Goal: Information Seeking & Learning: Learn about a topic

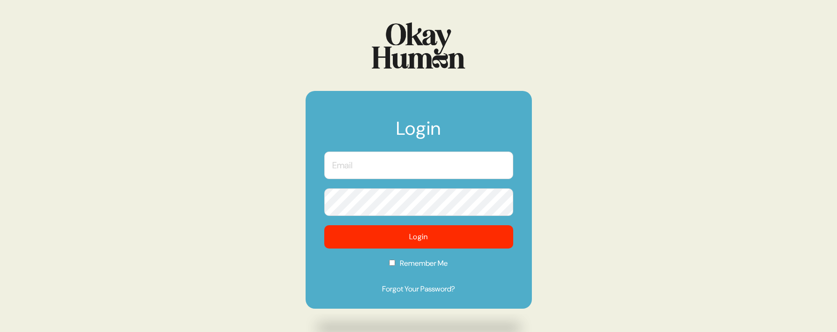
click at [387, 169] on input "text" at bounding box center [418, 166] width 189 height 28
type input "[PERSON_NAME][EMAIL_ADDRESS][PERSON_NAME][DOMAIN_NAME]"
click at [324, 225] on button "Login" at bounding box center [418, 236] width 189 height 23
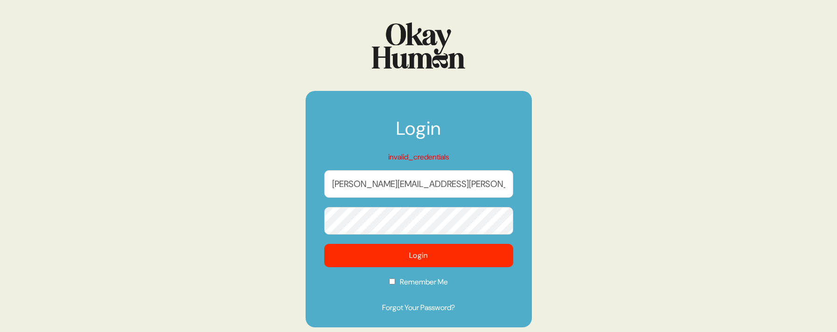
click at [444, 282] on label "Remember Me" at bounding box center [418, 285] width 189 height 17
click at [395, 282] on input "Remember Me" at bounding box center [392, 282] width 6 height 6
checkbox input "true"
click at [454, 187] on input "[PERSON_NAME][EMAIL_ADDRESS][PERSON_NAME][DOMAIN_NAME]" at bounding box center [418, 184] width 189 height 28
click at [324, 244] on button "Login" at bounding box center [418, 255] width 189 height 23
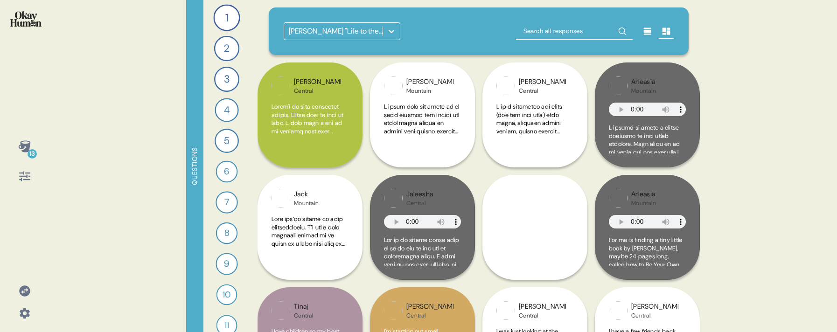
click at [348, 34] on div "[PERSON_NAME] "Life to the Fullest" Observations" at bounding box center [336, 31] width 95 height 11
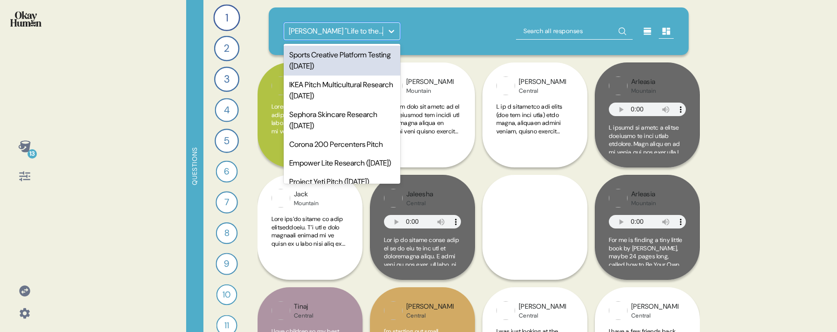
click at [344, 66] on div "Sports Creative Platform Testing ([DATE])" at bounding box center [342, 61] width 117 height 30
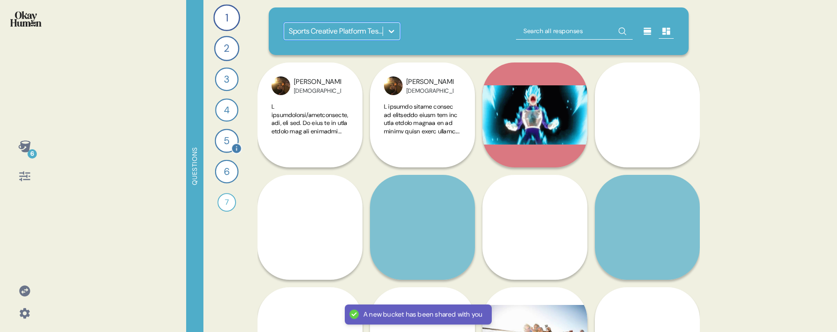
click at [233, 134] on div "5" at bounding box center [227, 141] width 24 height 24
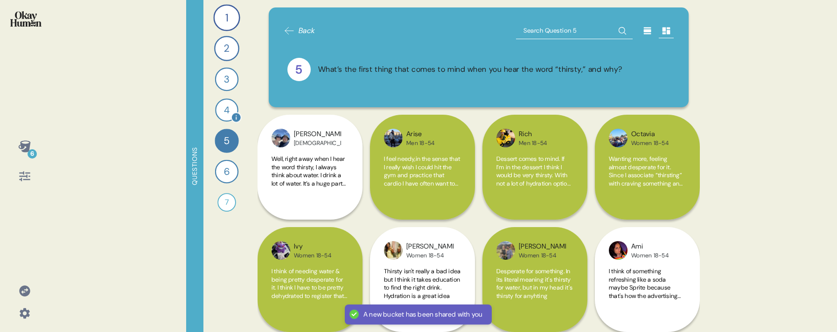
click at [228, 111] on div "4" at bounding box center [226, 109] width 23 height 23
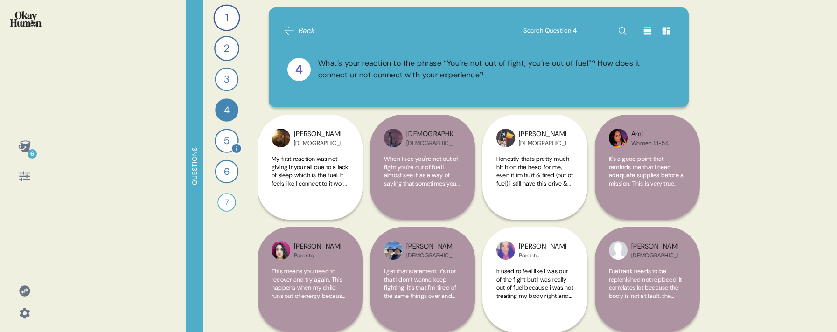
click at [224, 139] on div "5" at bounding box center [227, 141] width 24 height 24
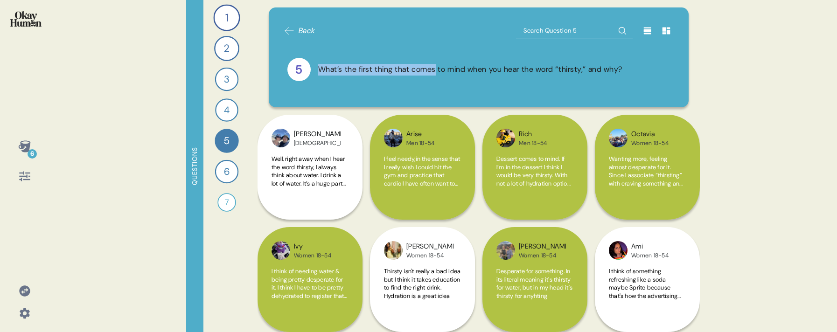
drag, startPoint x: 318, startPoint y: 67, endPoint x: 536, endPoint y: 60, distance: 218.0
click at [473, 59] on div "5 What’s the first thing that comes to mind when you hear the word “thirsty,” a…" at bounding box center [478, 69] width 383 height 23
click at [649, 28] on icon at bounding box center [647, 31] width 7 height 7
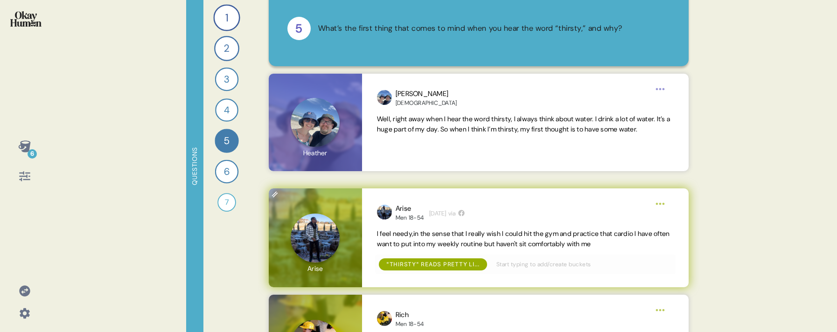
scroll to position [5, 0]
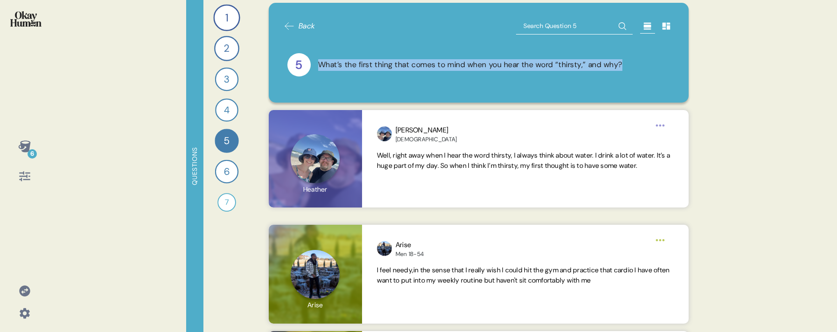
drag, startPoint x: 318, startPoint y: 63, endPoint x: 658, endPoint y: 63, distance: 340.1
click at [658, 63] on div "5 What’s the first thing that comes to mind when you hear the word “thirsty,” a…" at bounding box center [478, 64] width 383 height 23
copy div "What’s the first thing that comes to mind when you hear the word “thirsty,” and…"
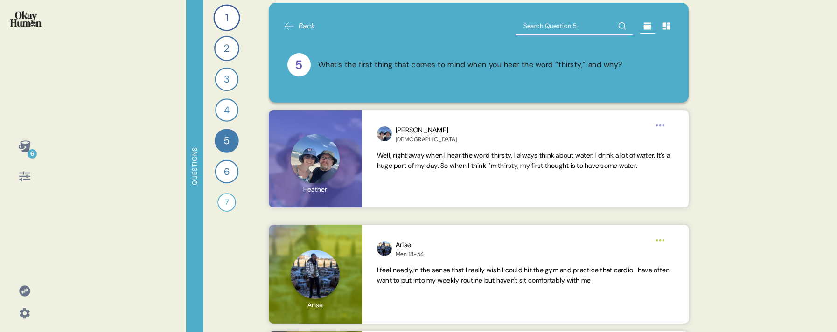
click at [724, 127] on div "6 Questions 1 Tell me all about your workout routine — what you do, why you do …" at bounding box center [418, 166] width 837 height 332
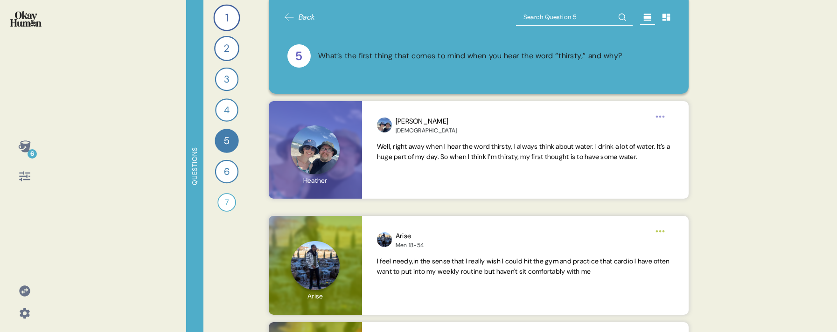
scroll to position [0, 0]
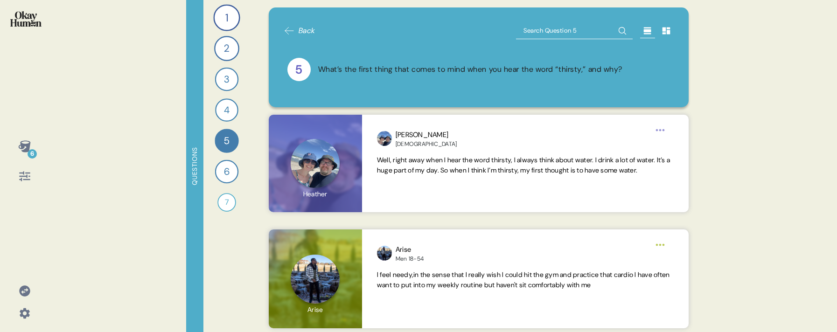
click at [29, 174] on icon at bounding box center [24, 176] width 13 height 13
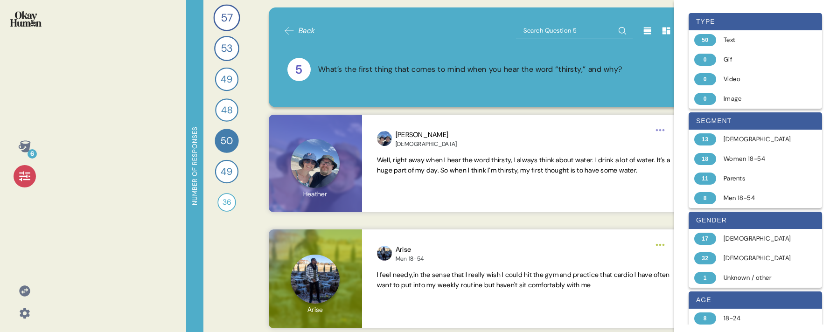
click at [593, 111] on div "Back 5 What’s the first thing that comes to mind when you hear the word “thirst…" at bounding box center [479, 166] width 442 height 332
click at [310, 63] on div "5 What’s the first thing that comes to mind when you hear the word “thirsty,” a…" at bounding box center [478, 69] width 383 height 23
click at [301, 69] on div "5" at bounding box center [298, 69] width 23 height 23
click at [23, 317] on icon at bounding box center [24, 313] width 13 height 13
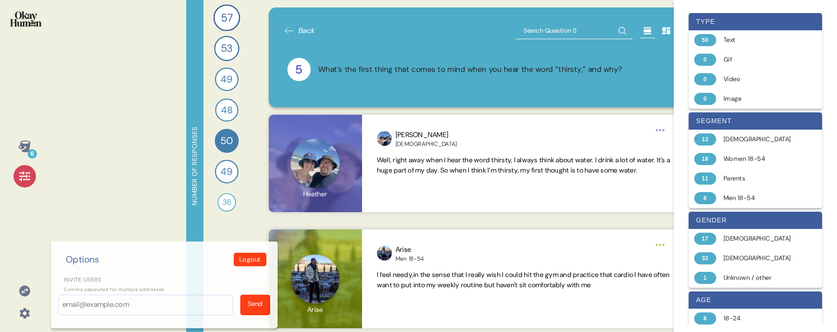
click at [40, 214] on div "6 Options Logout Invite users Comma separated for multiple addresses Send" at bounding box center [24, 166] width 49 height 332
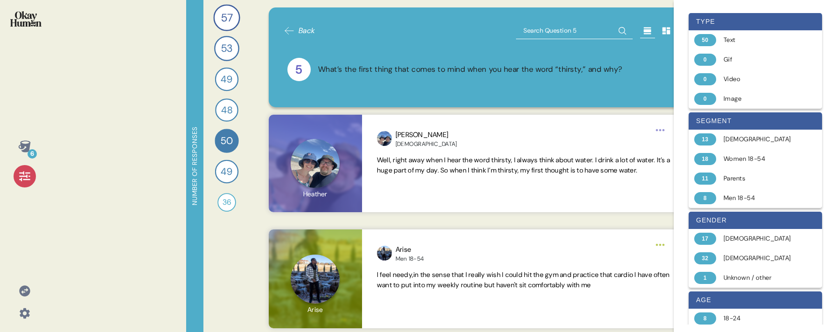
click at [24, 141] on icon at bounding box center [24, 146] width 13 height 13
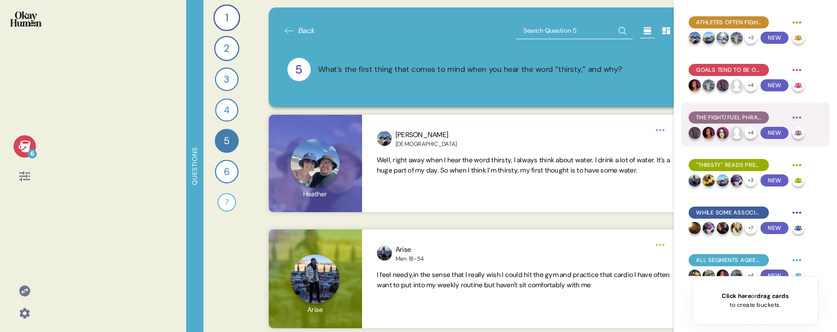
scroll to position [13, 0]
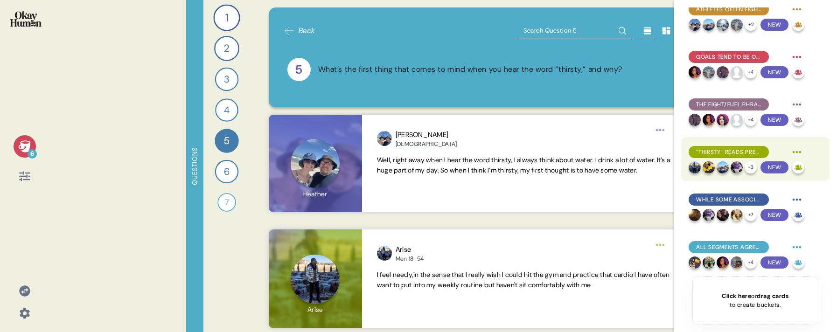
click at [738, 153] on span ""Thirsty" reads pretty literally, with connotations of desperation & desire and…" at bounding box center [728, 152] width 65 height 8
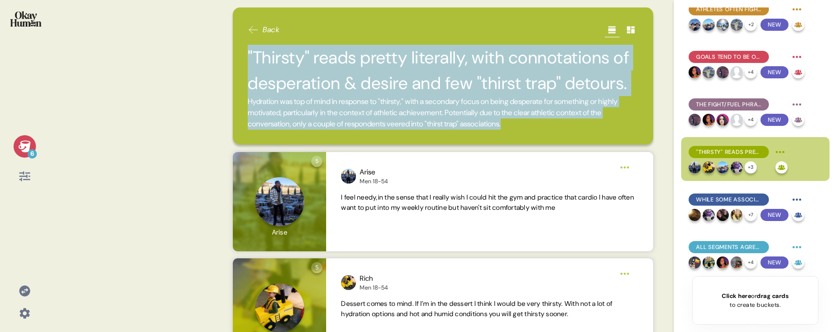
drag, startPoint x: 556, startPoint y: 127, endPoint x: 247, endPoint y: 62, distance: 316.0
click at [247, 62] on div "Back "Thirsty" reads pretty literally, with connotations of desperation & desir…" at bounding box center [443, 75] width 420 height 137
copy div ""Thirsty" reads pretty literally, with connotations of desperation & desire and…"
click at [482, 125] on span "Hydration was top of mind in response to "thirsty," with a secondary focus on b…" at bounding box center [443, 113] width 390 height 34
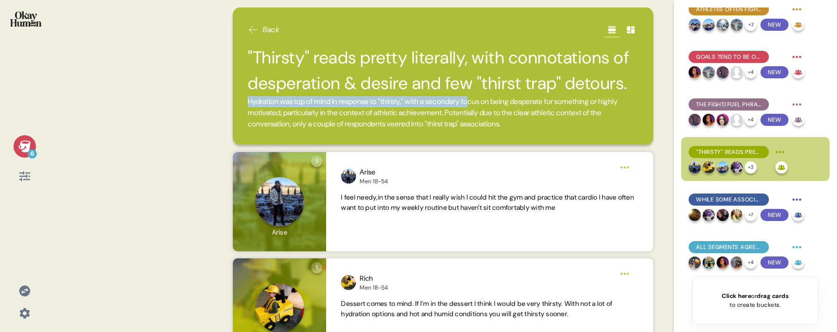
drag, startPoint x: 248, startPoint y: 102, endPoint x: 488, endPoint y: 107, distance: 240.3
click at [488, 107] on span "Hydration was top of mind in response to "thirsty," with a secondary focus on b…" at bounding box center [443, 113] width 390 height 34
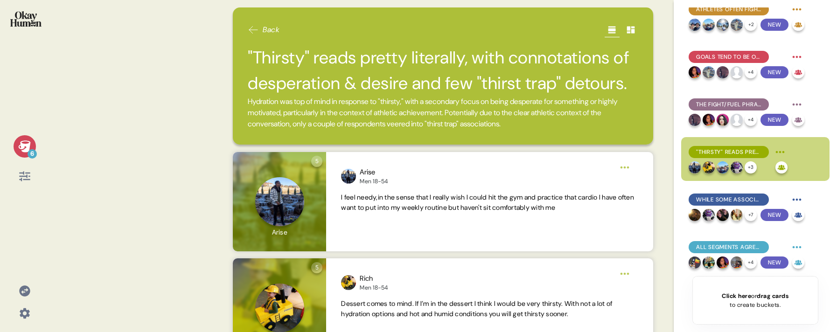
click at [460, 95] on h2 ""Thirsty" reads pretty literally, with connotations of desperation & desire and…" at bounding box center [443, 70] width 390 height 51
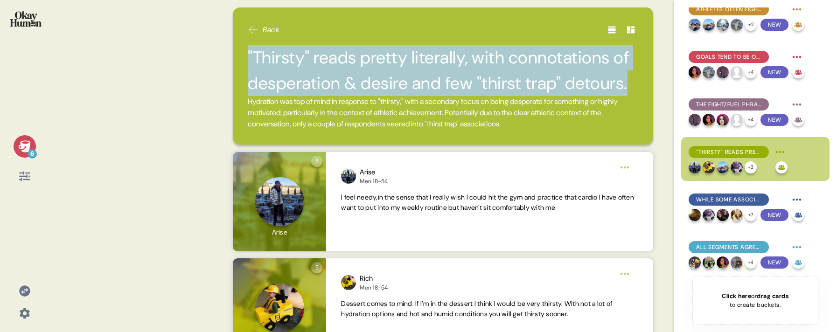
drag, startPoint x: 248, startPoint y: 54, endPoint x: 628, endPoint y: 82, distance: 380.8
click at [628, 82] on h2 ""Thirsty" reads pretty literally, with connotations of desperation & desire and…" at bounding box center [443, 70] width 390 height 51
copy h2 ""Thirsty" reads pretty literally, with connotations of desperation & desire and…"
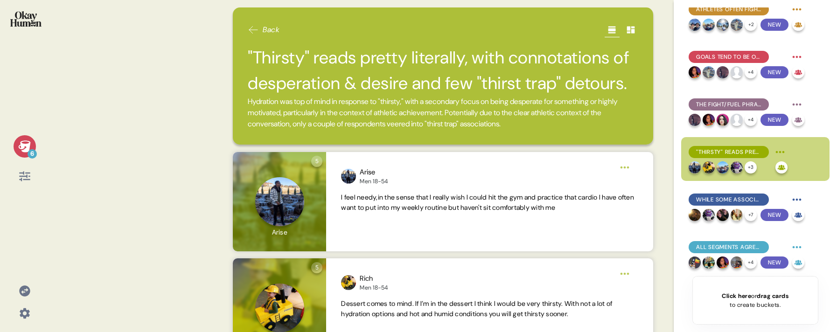
click at [445, 126] on span "Hydration was top of mind in response to "thirsty," with a secondary focus on b…" at bounding box center [443, 113] width 390 height 34
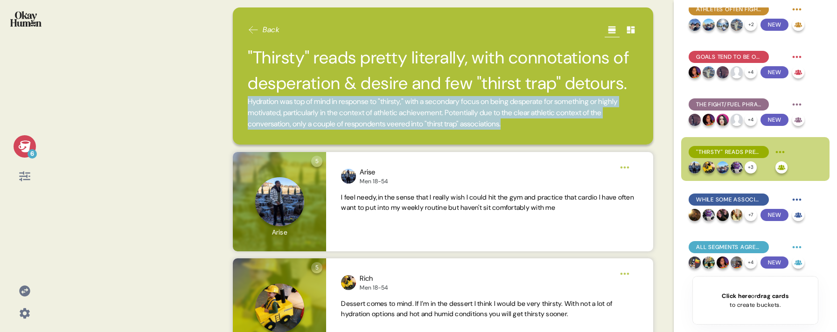
drag, startPoint x: 248, startPoint y: 102, endPoint x: 554, endPoint y: 126, distance: 306.6
click at [556, 126] on span "Hydration was top of mind in response to "thirsty," with a secondary focus on b…" at bounding box center [443, 113] width 390 height 34
copy span "Hydration was top of mind in response to "thirsty," with a secondary focus on b…"
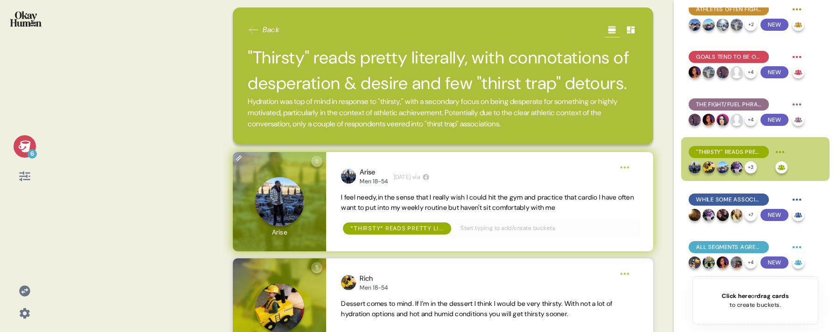
click at [585, 156] on div "Arise Men 18-54 [DATE] via I feel needy,in the sense that I really wish I could…" at bounding box center [489, 201] width 327 height 99
click at [396, 207] on span "I feel needy,in the sense that I really wish I could hit the gym and practice t…" at bounding box center [487, 202] width 293 height 19
click at [626, 168] on html "6 Back "Thirsty" reads pretty literally, with connotations of desperation & des…" at bounding box center [418, 166] width 837 height 332
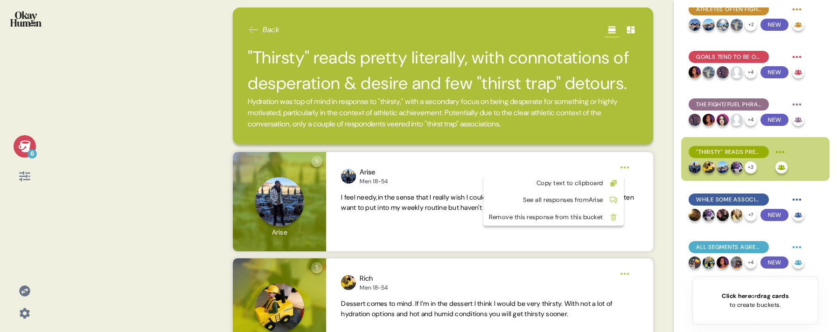
click at [625, 167] on html "6 Back "Thirsty" reads pretty literally, with connotations of desperation & des…" at bounding box center [418, 166] width 837 height 332
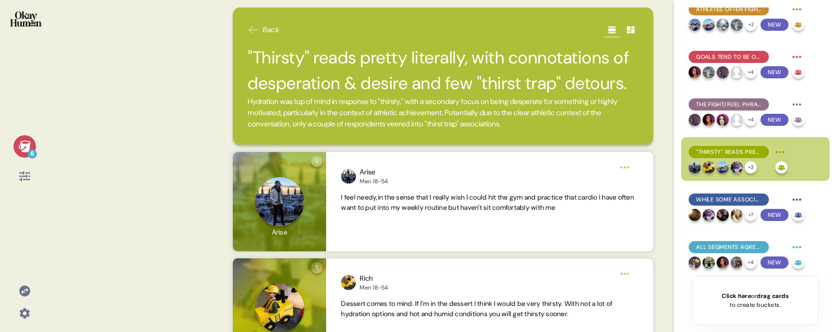
click at [630, 30] on icon at bounding box center [630, 29] width 9 height 9
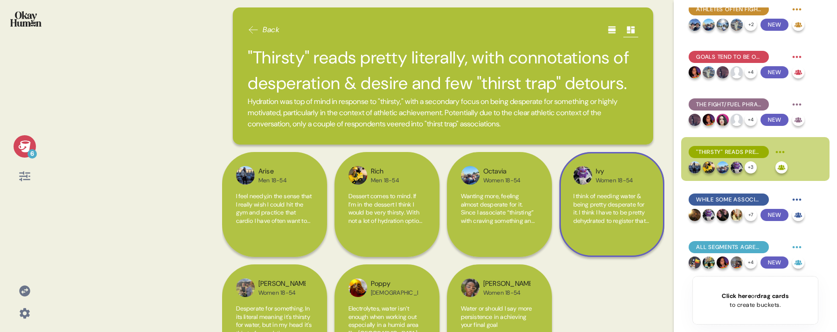
scroll to position [45, 0]
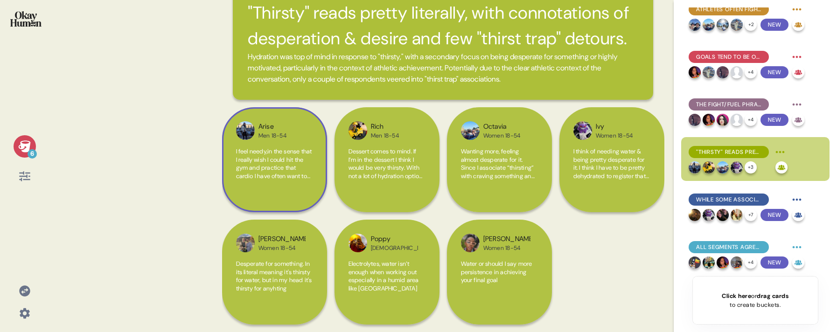
click at [293, 195] on div "Arise Men 18-54 I feel needy,in the sense that I really wish I could hit the gy…" at bounding box center [274, 159] width 105 height 105
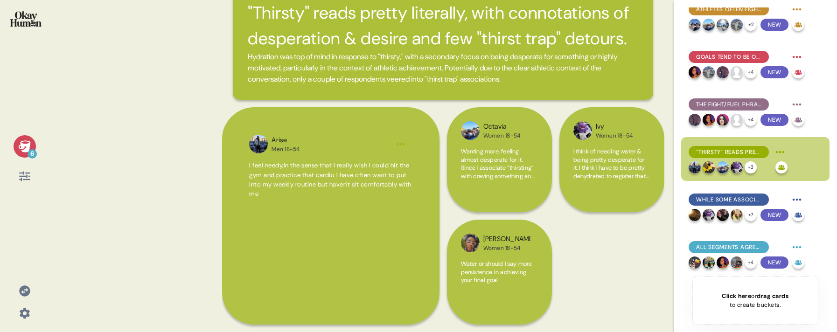
click at [604, 250] on div "Arise Men 18-54 I feel needy,in the sense that I really wish I could hit the gy…" at bounding box center [443, 219] width 442 height 225
click at [511, 188] on div "Wanting more, feeling almost desperate for it. Since I associate “thirsting” wi…" at bounding box center [499, 168] width 77 height 43
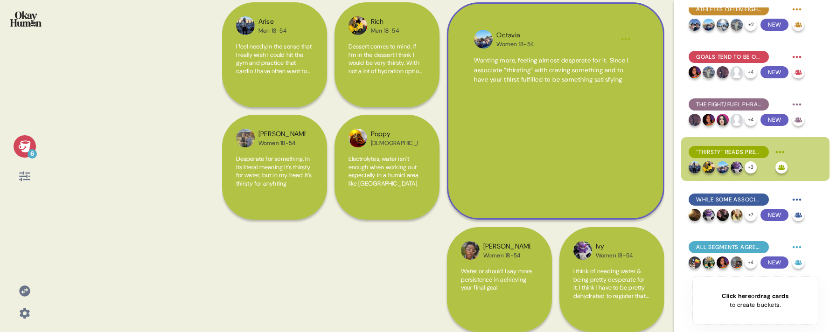
scroll to position [111, 0]
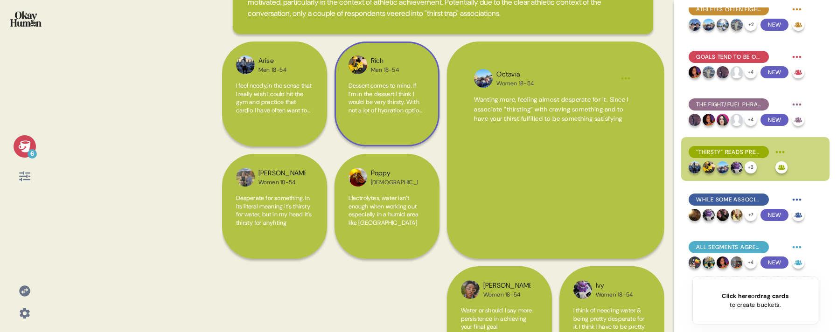
click at [393, 105] on span "Dessert comes to mind. If I’m in the dessert I think I would be very thirsty. W…" at bounding box center [386, 110] width 77 height 57
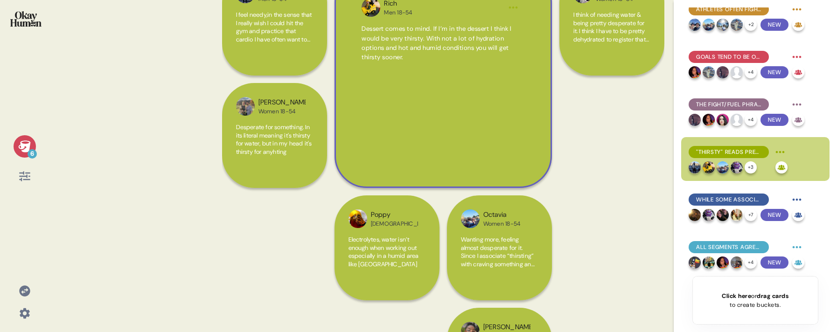
scroll to position [245, 0]
